Goal: Information Seeking & Learning: Learn about a topic

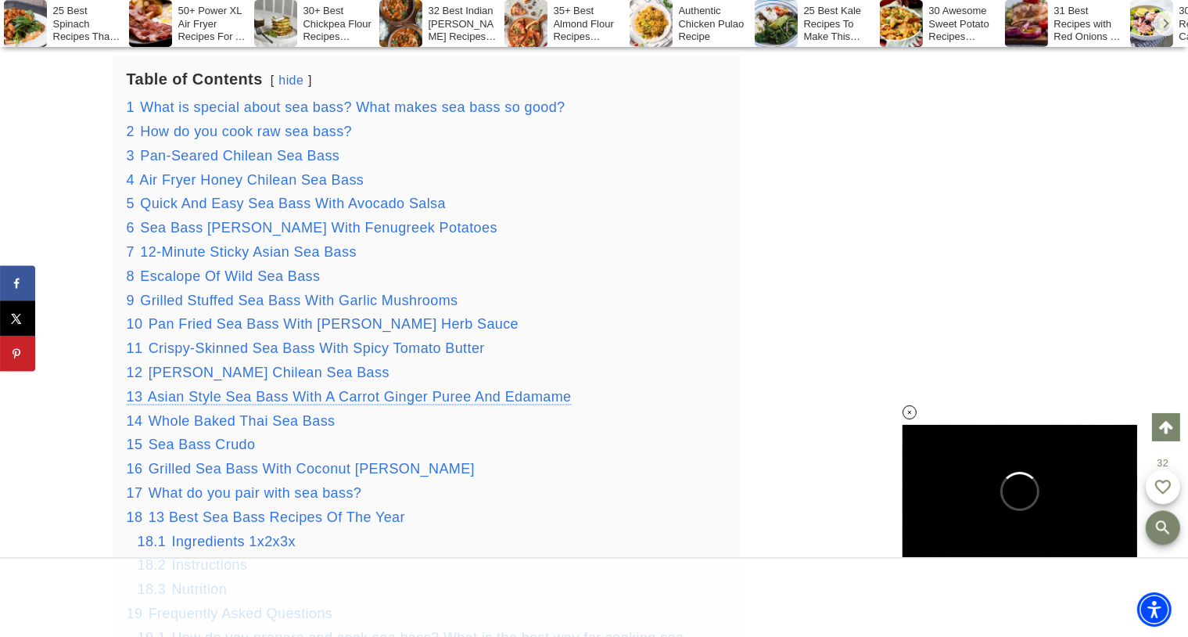
click at [381, 397] on span "Asian Style Sea Bass With A Carrot Ginger Puree And Edamame" at bounding box center [360, 397] width 424 height 16
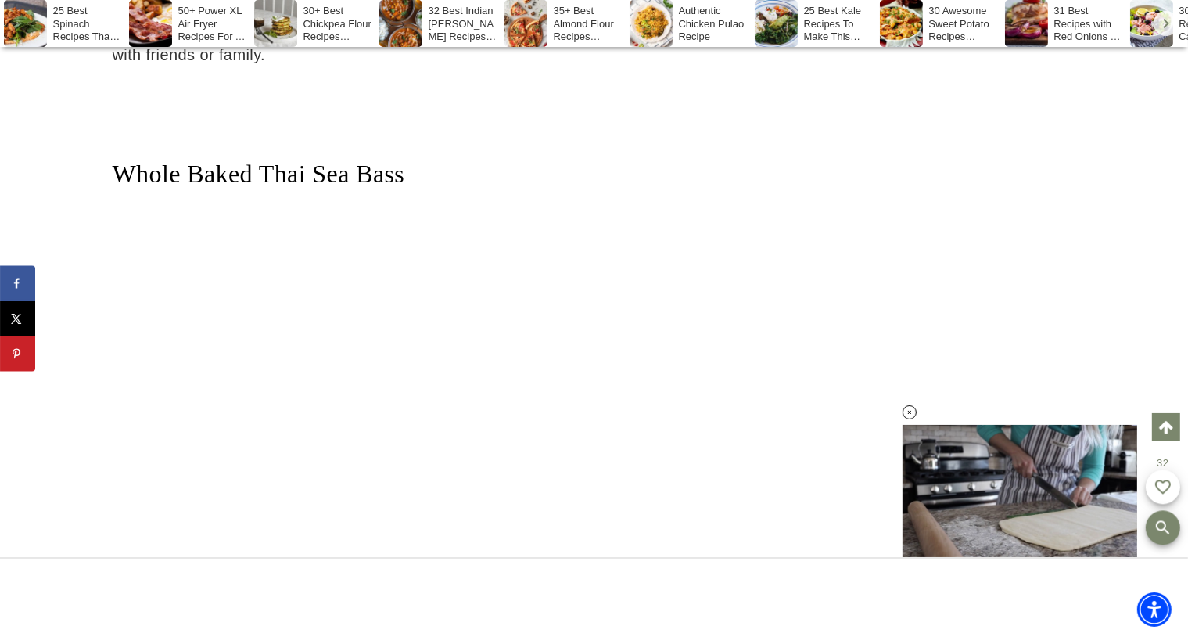
scroll to position [19956, 0]
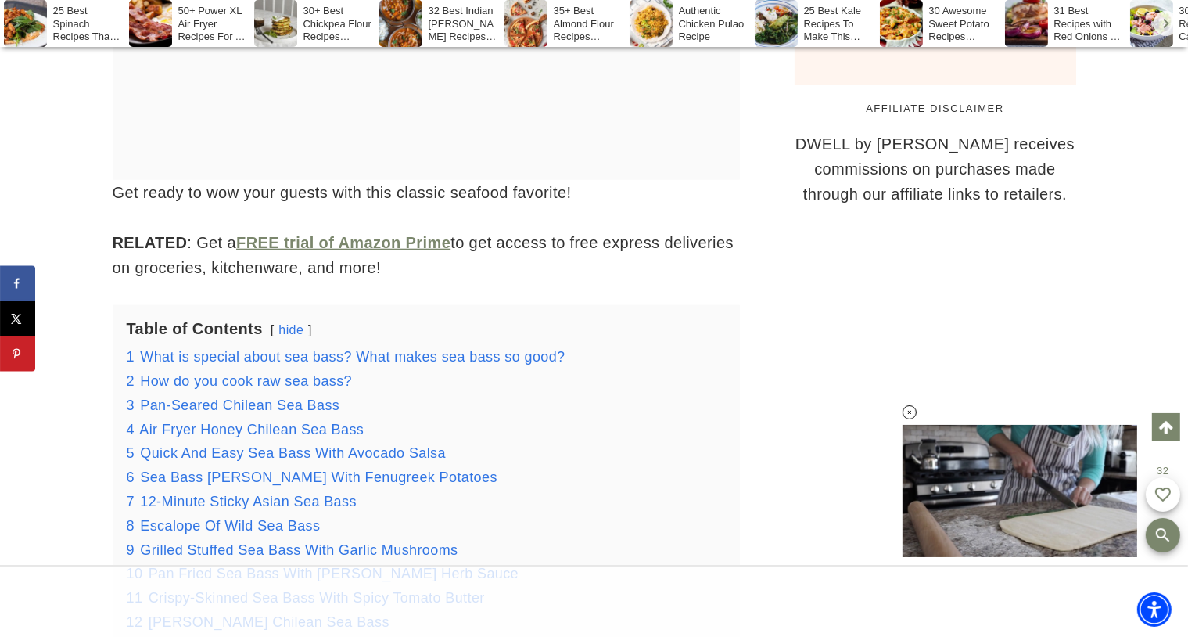
scroll to position [1696, 0]
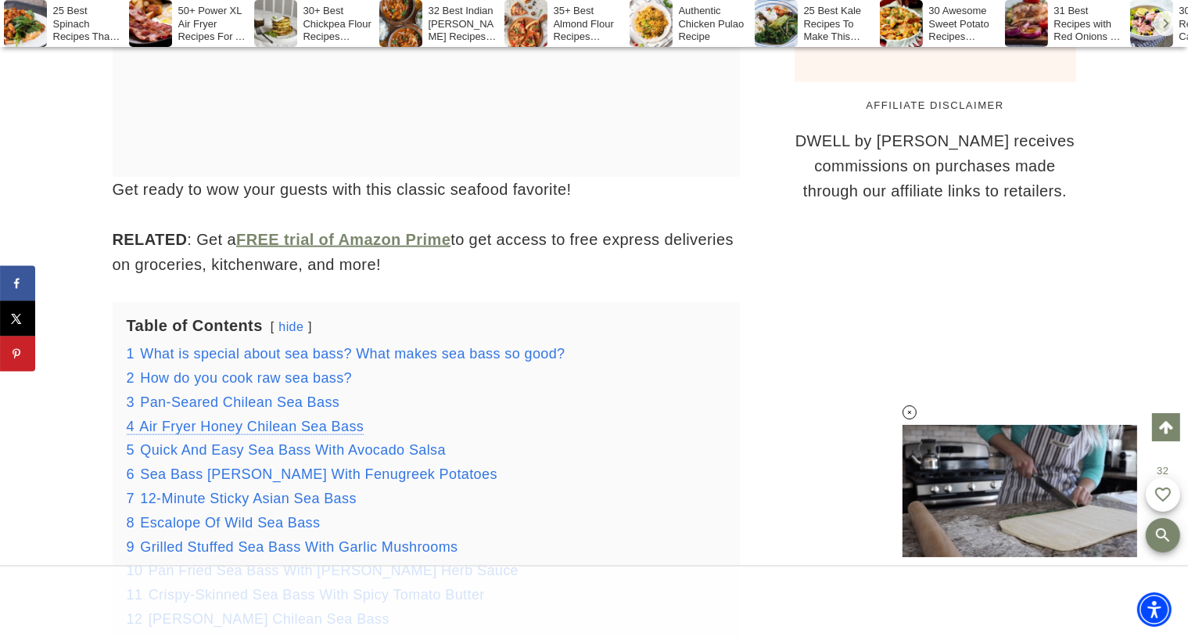
click at [234, 426] on span "Air Fryer Honey Chilean Sea Bass" at bounding box center [251, 426] width 224 height 16
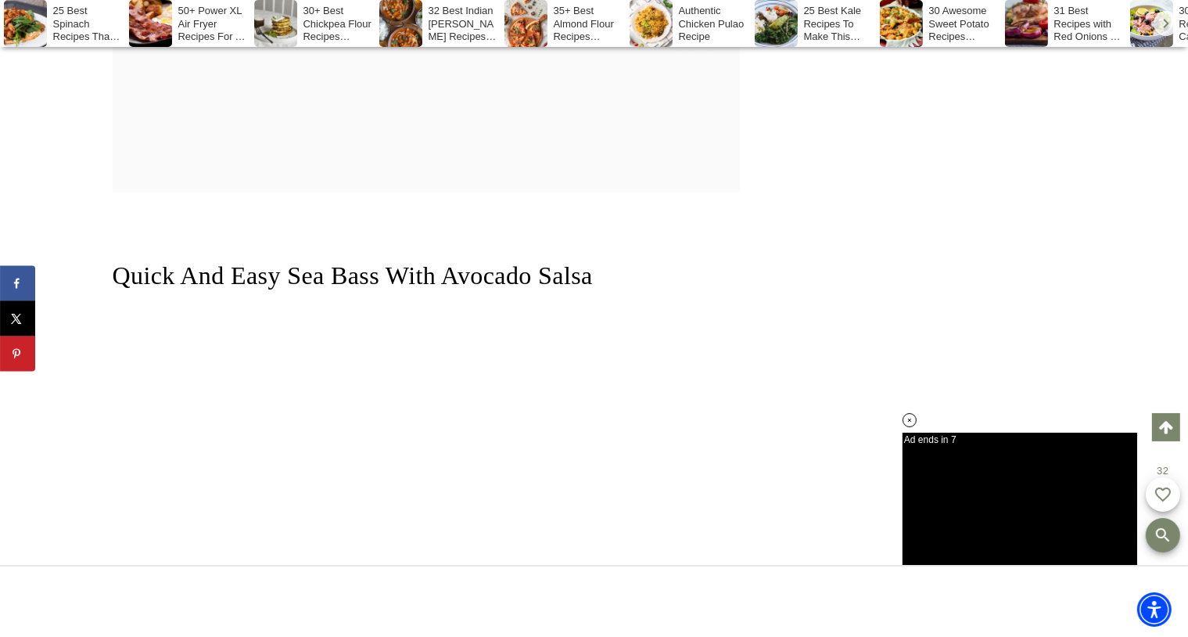
scroll to position [7472, 0]
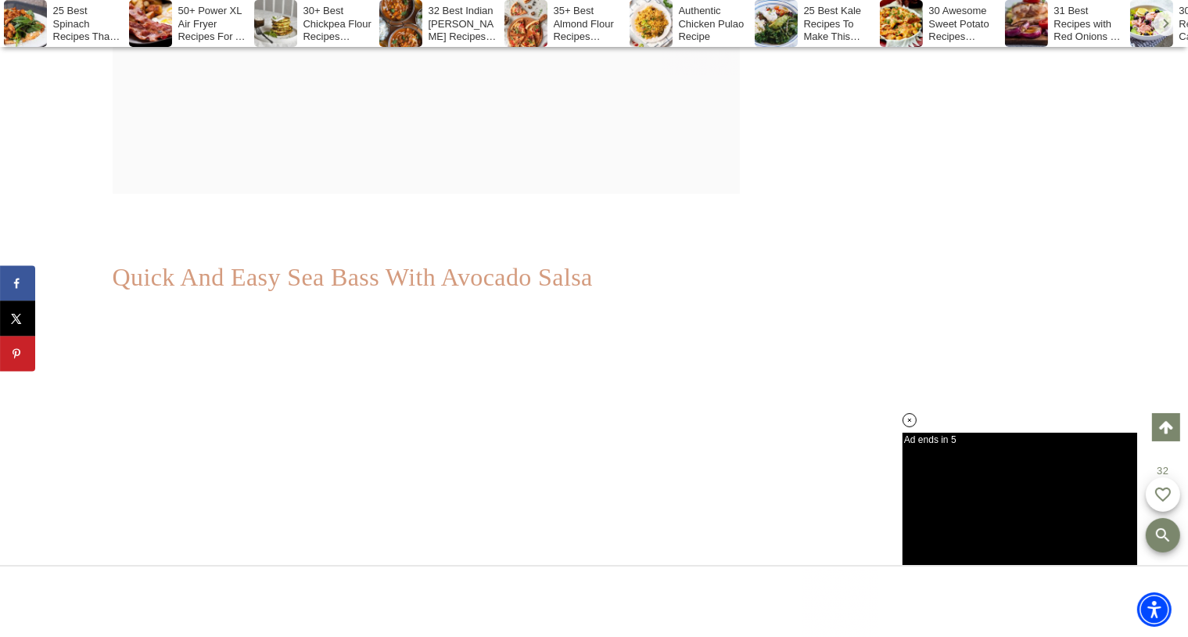
click at [490, 263] on link "Quick And Easy Sea Bass With Avocado Salsa" at bounding box center [353, 277] width 480 height 28
